Goal: Find contact information: Find contact information

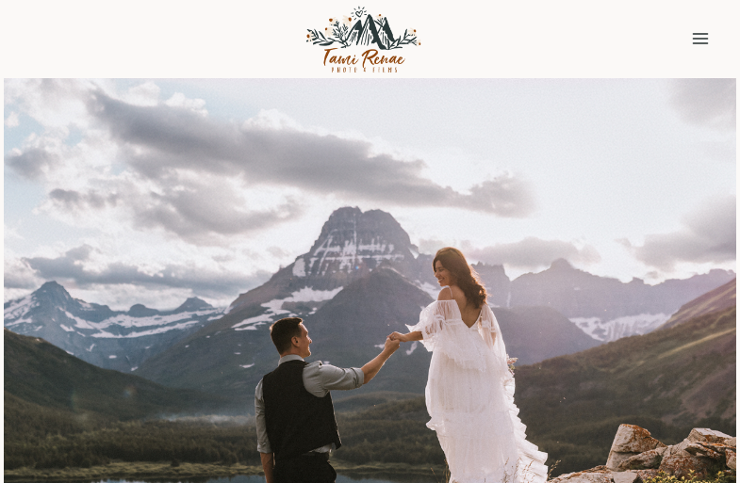
scroll to position [16060, 0]
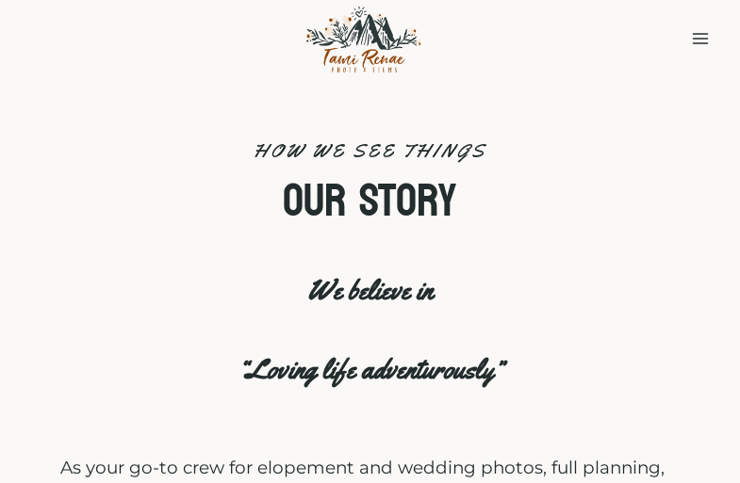
scroll to position [10343, 0]
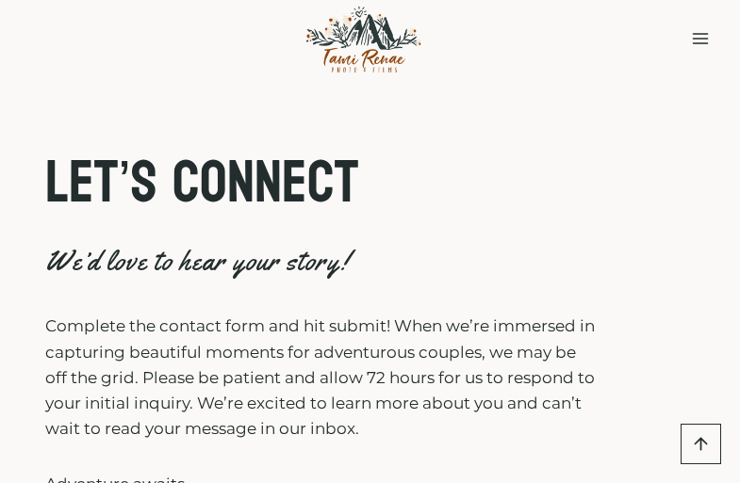
scroll to position [5689, 0]
